Goal: Complete application form: Complete application form

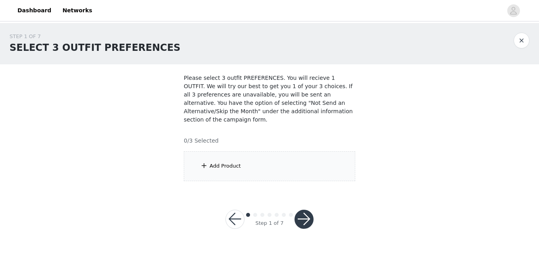
click at [232, 162] on div "Add Product" at bounding box center [225, 166] width 31 height 8
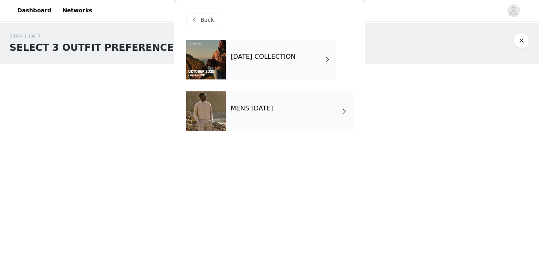
click at [259, 65] on div "[DATE] COLLECTION" at bounding box center [281, 60] width 110 height 40
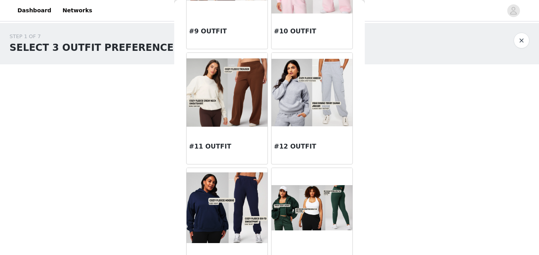
scroll to position [571, 0]
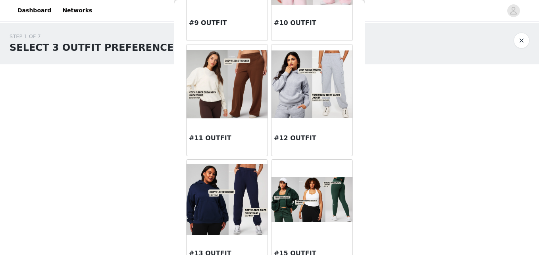
click at [226, 84] on img at bounding box center [227, 84] width 81 height 69
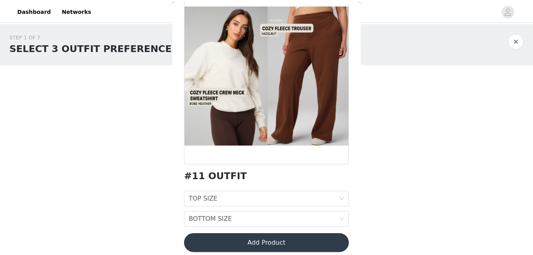
scroll to position [62, 0]
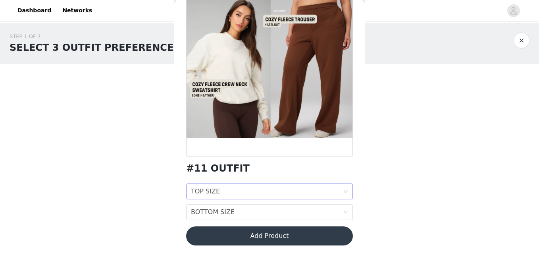
click at [328, 192] on div "TOP SIZE TOP SIZE" at bounding box center [267, 191] width 152 height 15
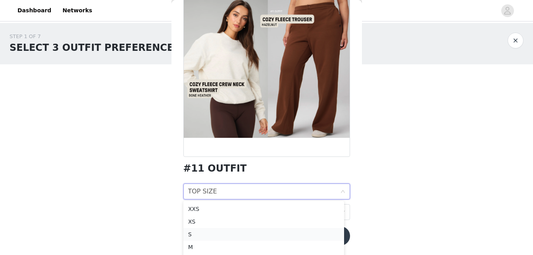
click at [210, 232] on div "S" at bounding box center [263, 234] width 151 height 9
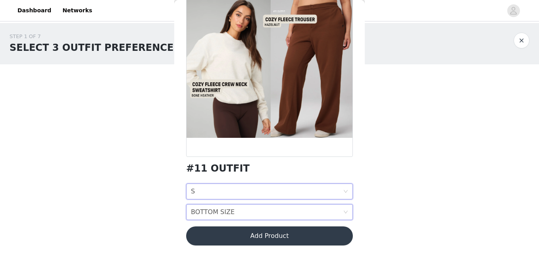
click at [225, 212] on div "BOTTOM SIZE" at bounding box center [213, 212] width 44 height 15
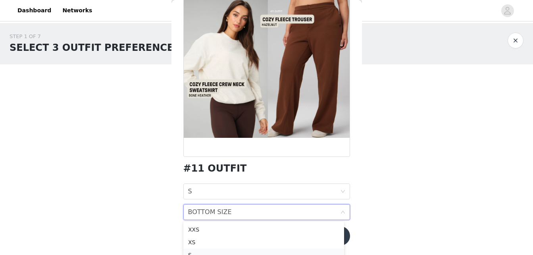
click at [190, 253] on div "S" at bounding box center [263, 255] width 151 height 9
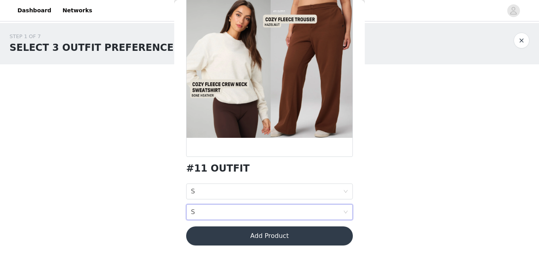
click at [256, 238] on button "Add Product" at bounding box center [269, 235] width 167 height 19
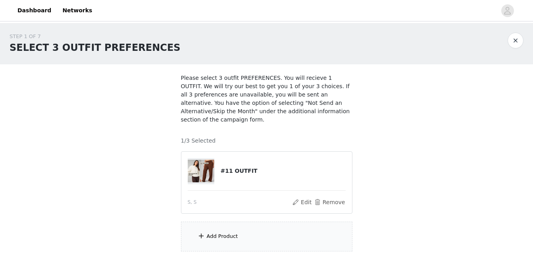
click at [224, 223] on div "Add Product" at bounding box center [267, 237] width 172 height 30
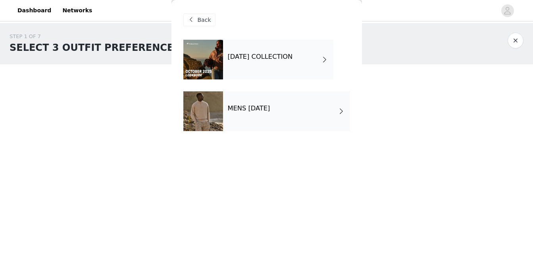
click at [285, 58] on h4 "OCTOBER 2025 COLLECTION" at bounding box center [260, 56] width 65 height 7
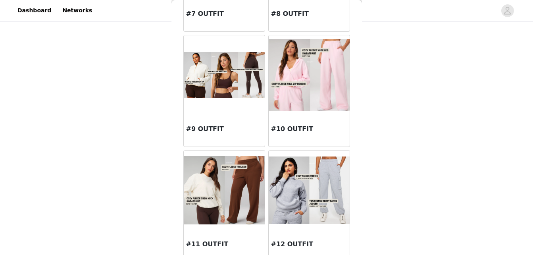
scroll to position [467, 0]
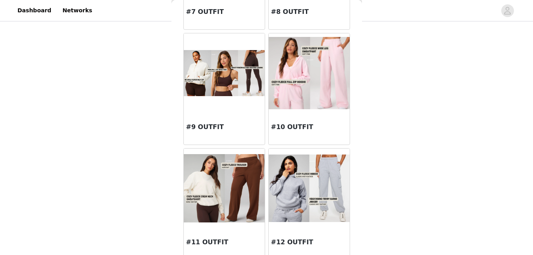
click at [204, 187] on img at bounding box center [224, 188] width 81 height 69
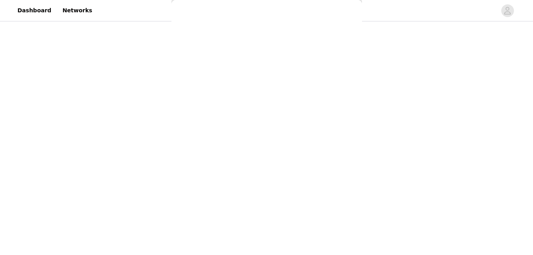
scroll to position [62, 0]
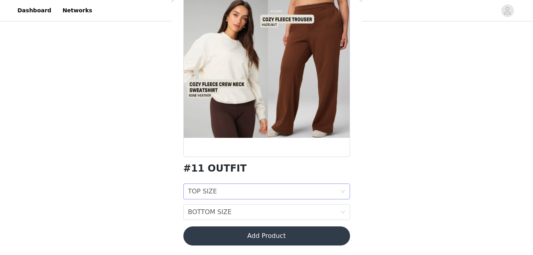
click at [204, 187] on div "TOP SIZE" at bounding box center [202, 191] width 29 height 15
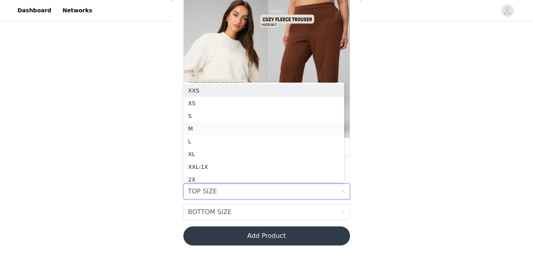
scroll to position [4, 0]
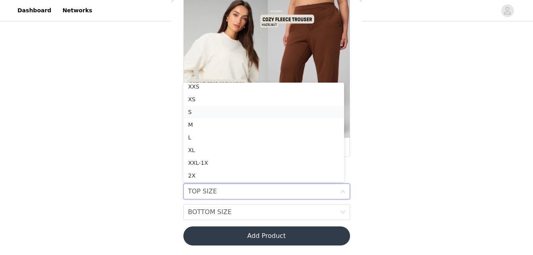
click at [207, 115] on div "S" at bounding box center [263, 112] width 151 height 9
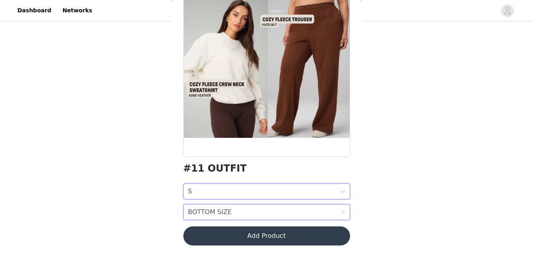
click at [193, 213] on div "BOTTOM SIZE" at bounding box center [210, 212] width 44 height 15
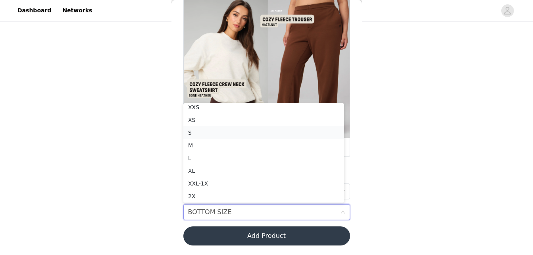
click at [227, 130] on div "S" at bounding box center [263, 132] width 151 height 9
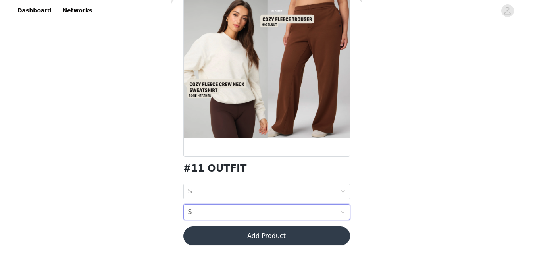
click at [228, 235] on button "Add Product" at bounding box center [266, 235] width 167 height 19
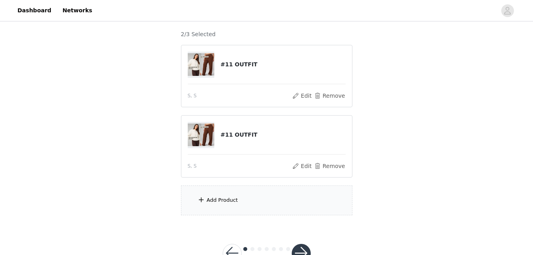
scroll to position [110, 0]
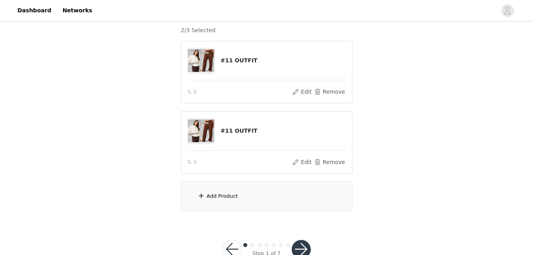
click at [229, 192] on div "Add Product" at bounding box center [222, 196] width 31 height 8
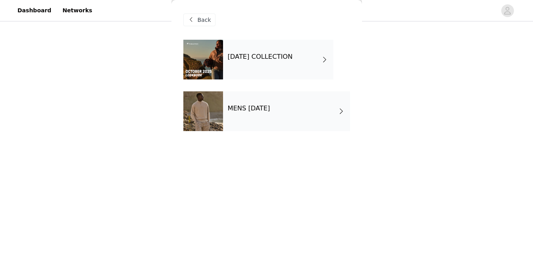
click at [263, 67] on div "OCTOBER 2025 COLLECTION" at bounding box center [278, 60] width 110 height 40
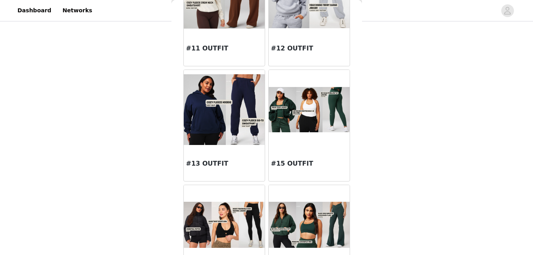
scroll to position [663, 0]
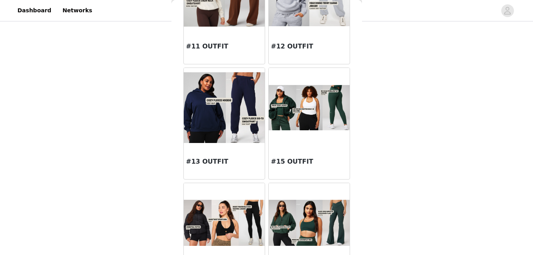
click at [297, 130] on div at bounding box center [309, 107] width 81 height 79
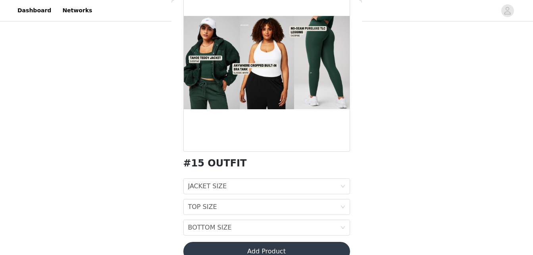
scroll to position [82, 0]
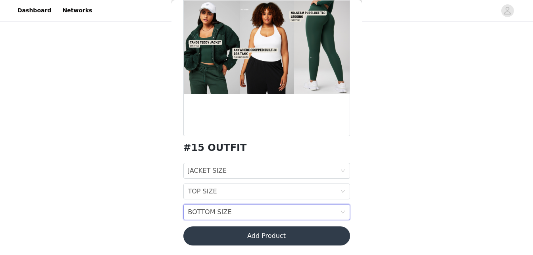
click at [341, 213] on icon "icon: down" at bounding box center [343, 212] width 5 height 5
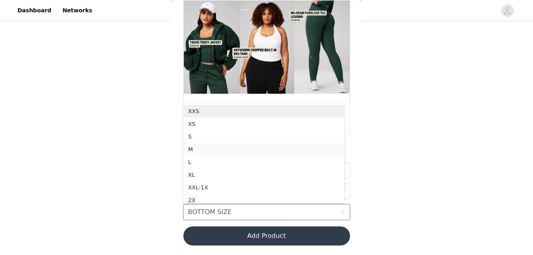
scroll to position [4, 0]
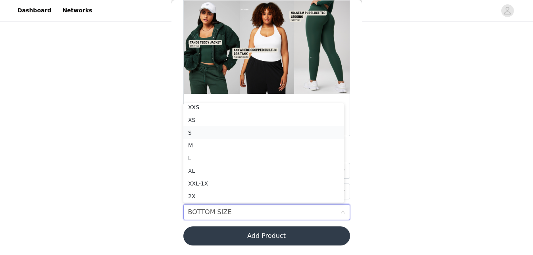
click at [292, 132] on div "S" at bounding box center [263, 132] width 151 height 9
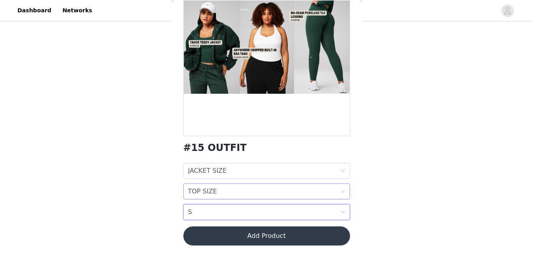
click at [327, 194] on div "TOP SIZE TOP SIZE" at bounding box center [264, 191] width 152 height 15
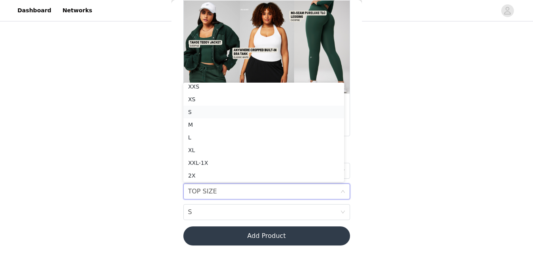
click at [305, 112] on div "S" at bounding box center [263, 112] width 151 height 9
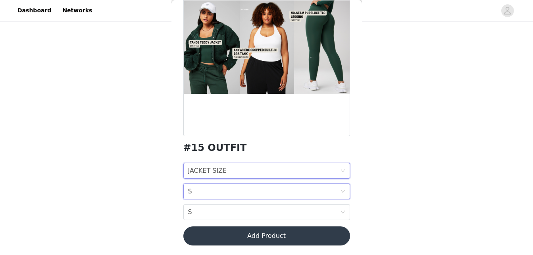
click at [341, 169] on icon "icon: down" at bounding box center [343, 170] width 5 height 5
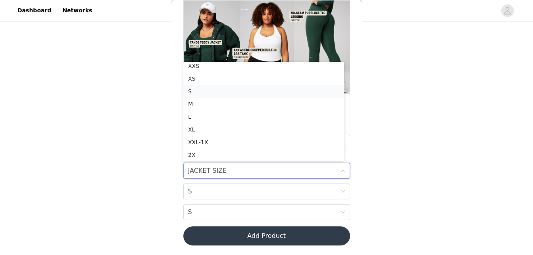
click at [304, 94] on div "S" at bounding box center [263, 91] width 151 height 9
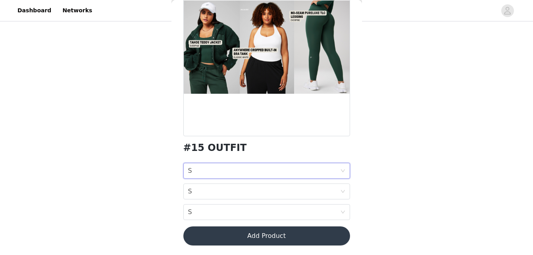
click at [274, 233] on button "Add Product" at bounding box center [266, 235] width 167 height 19
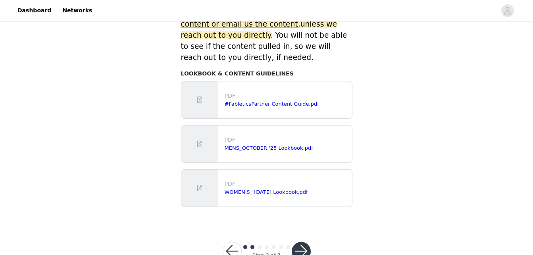
scroll to position [421, 0]
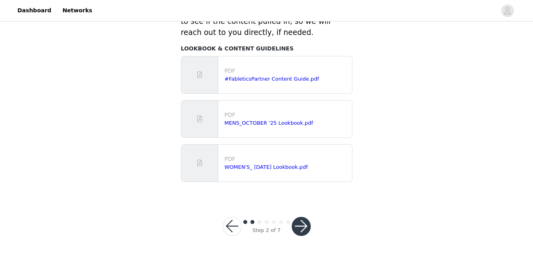
click at [301, 228] on button "button" at bounding box center [301, 226] width 19 height 19
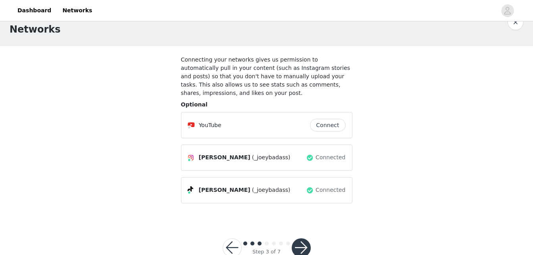
scroll to position [31, 0]
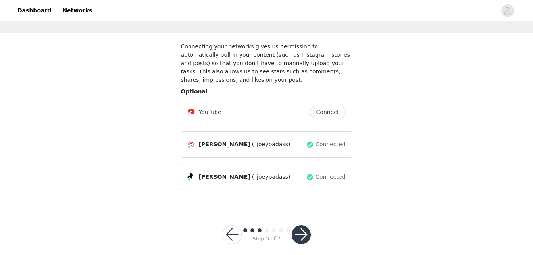
click at [299, 227] on button "button" at bounding box center [301, 234] width 19 height 19
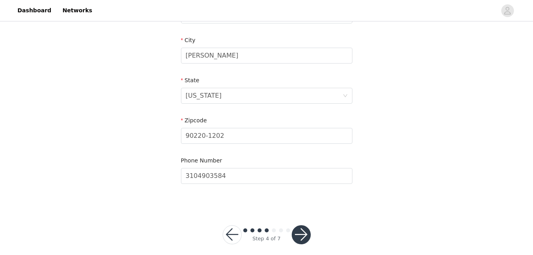
scroll to position [287, 0]
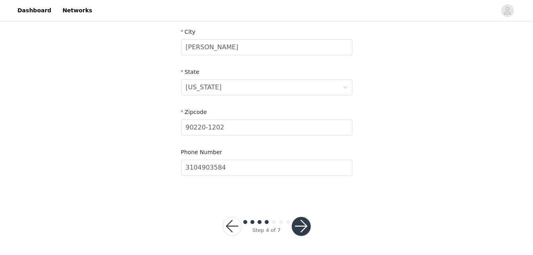
click at [302, 224] on button "button" at bounding box center [301, 226] width 19 height 19
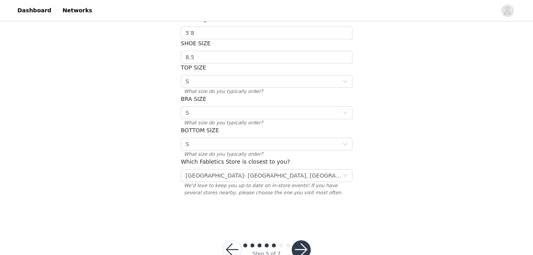
scroll to position [173, 0]
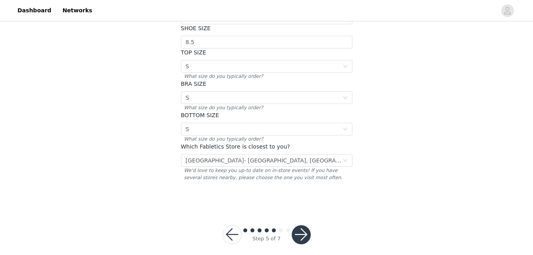
click at [299, 226] on button "button" at bounding box center [301, 234] width 19 height 19
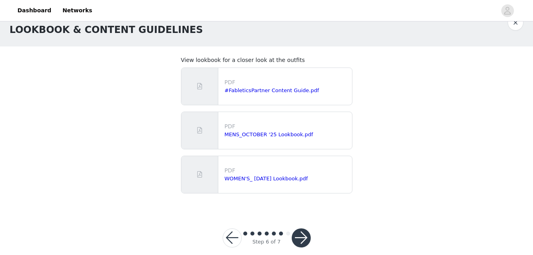
scroll to position [29, 0]
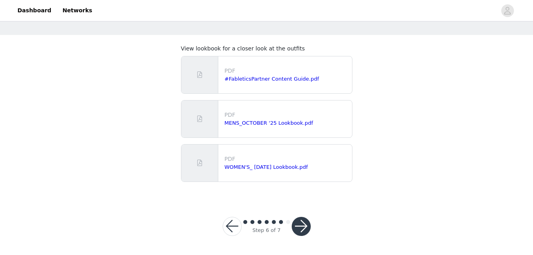
click at [303, 225] on button "button" at bounding box center [301, 226] width 19 height 19
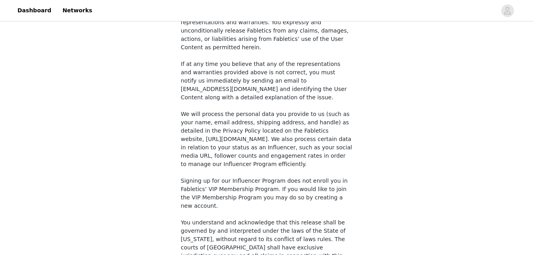
scroll to position [629, 0]
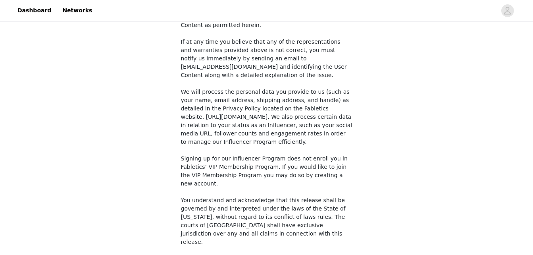
checkbox input "true"
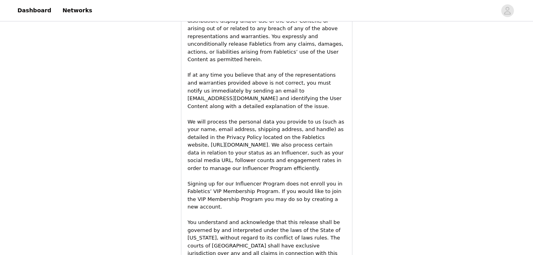
scroll to position [1178, 0]
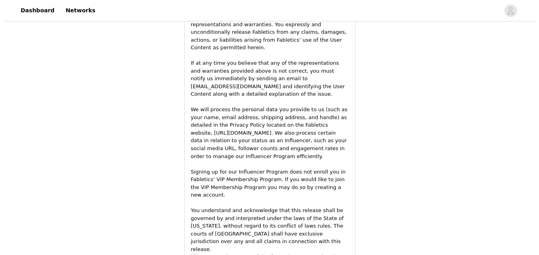
scroll to position [0, 0]
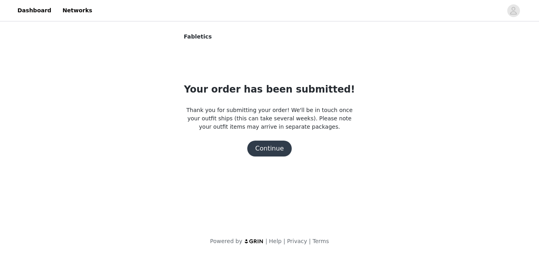
click at [269, 149] on button "Continue" at bounding box center [269, 149] width 44 height 16
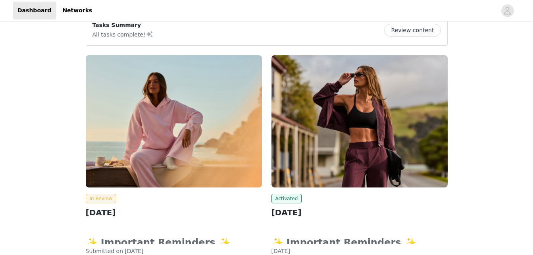
scroll to position [39, 0]
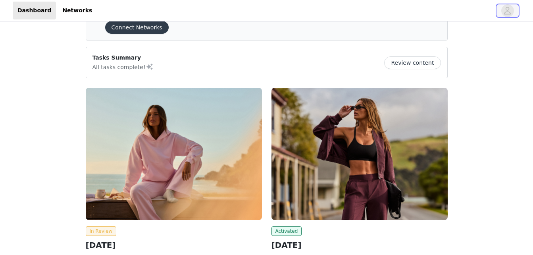
click at [507, 12] on icon "avatar" at bounding box center [508, 11] width 7 height 8
